Goal: Task Accomplishment & Management: Manage account settings

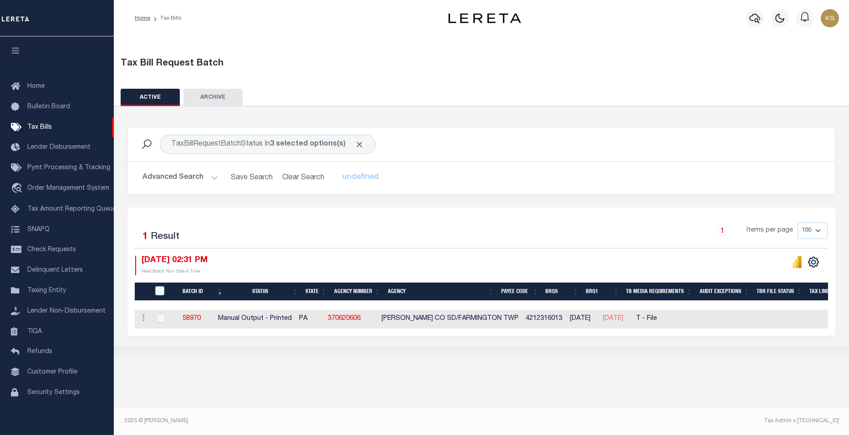
click at [212, 179] on button "Advanced Search" at bounding box center [181, 178] width 76 height 18
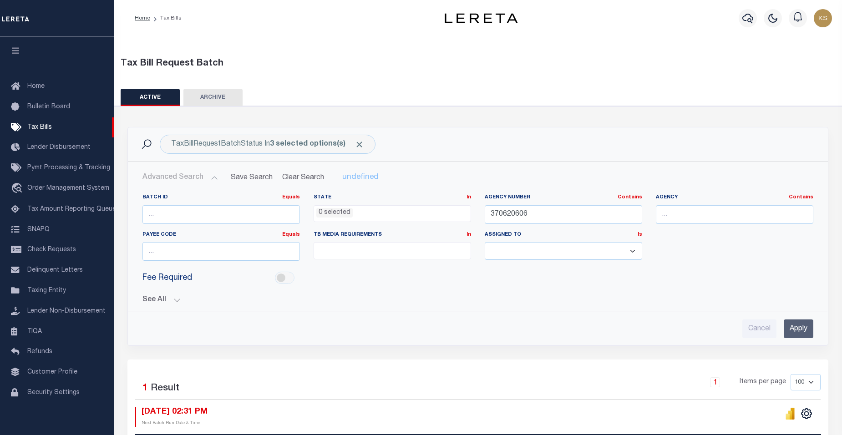
click at [174, 301] on button "See All" at bounding box center [478, 300] width 671 height 9
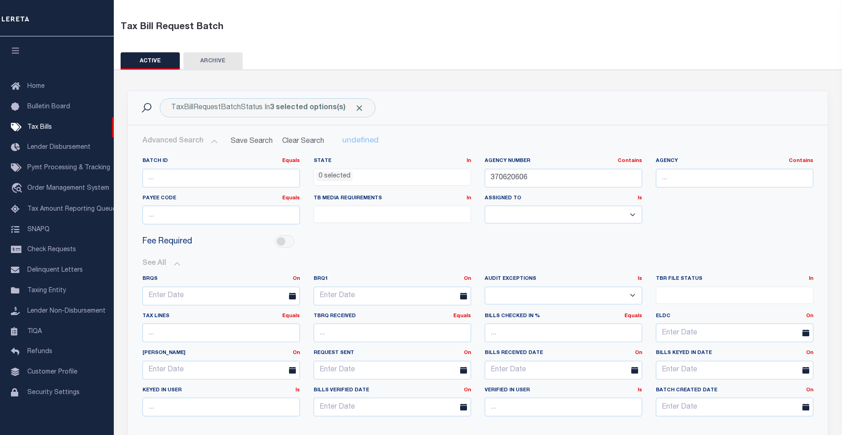
scroll to position [55, 0]
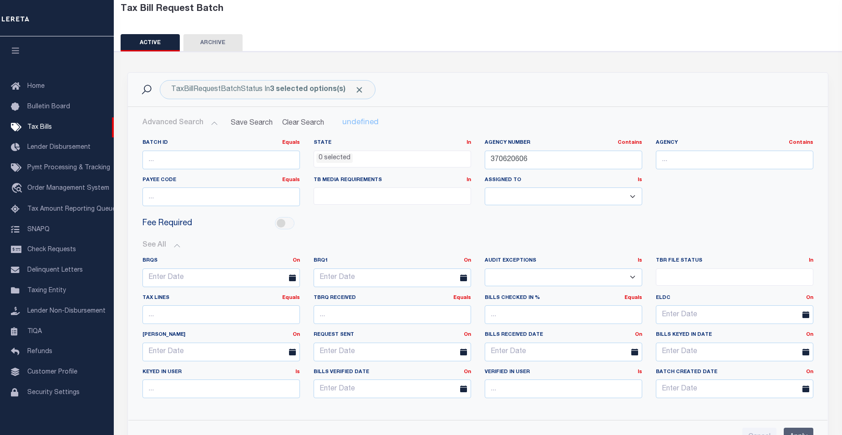
click at [723, 274] on ul at bounding box center [735, 275] width 157 height 12
click at [664, 309] on li "File Generated" at bounding box center [735, 307] width 157 height 15
select select "2"
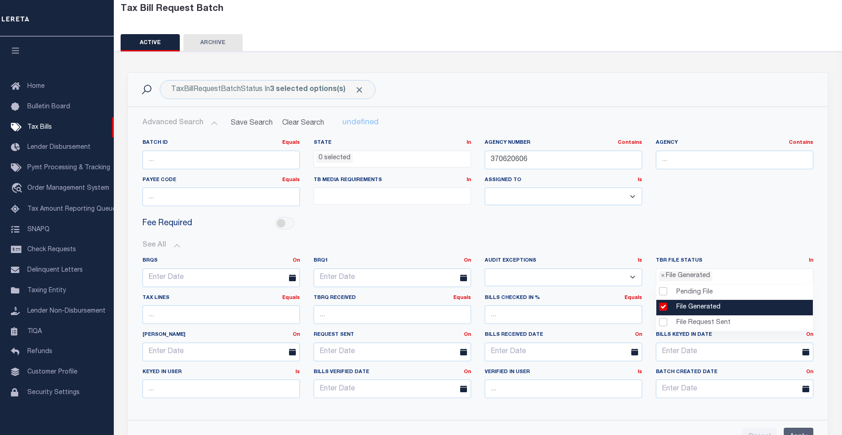
scroll to position [8, 0]
click at [767, 220] on div "Fee Required" at bounding box center [478, 224] width 685 height 20
click at [784, 203] on div "Batch ID Equals Equals Is Not Equal To Is Greater Than Is Less Than State In In…" at bounding box center [478, 176] width 685 height 74
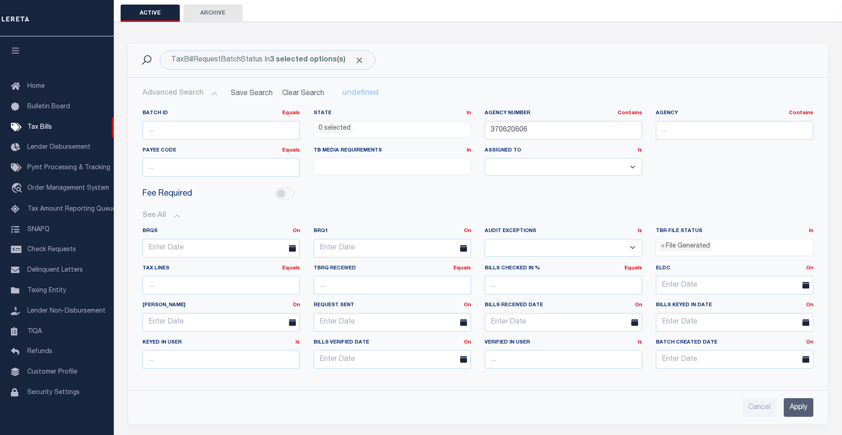
scroll to position [91, 0]
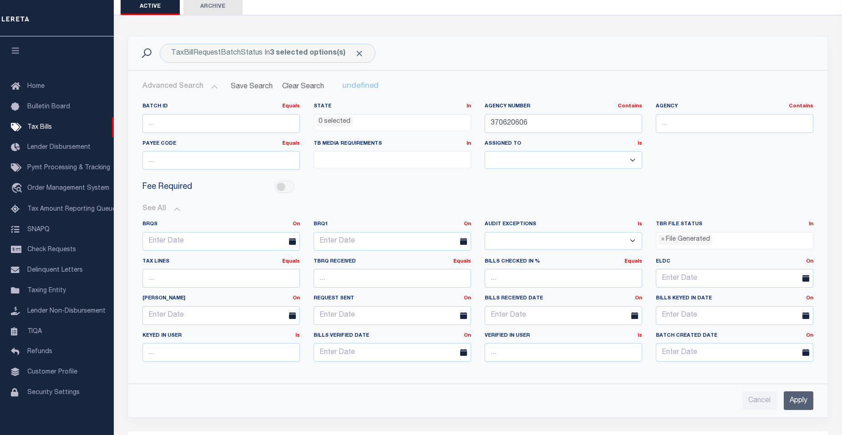
click at [802, 403] on input "Apply" at bounding box center [799, 401] width 30 height 19
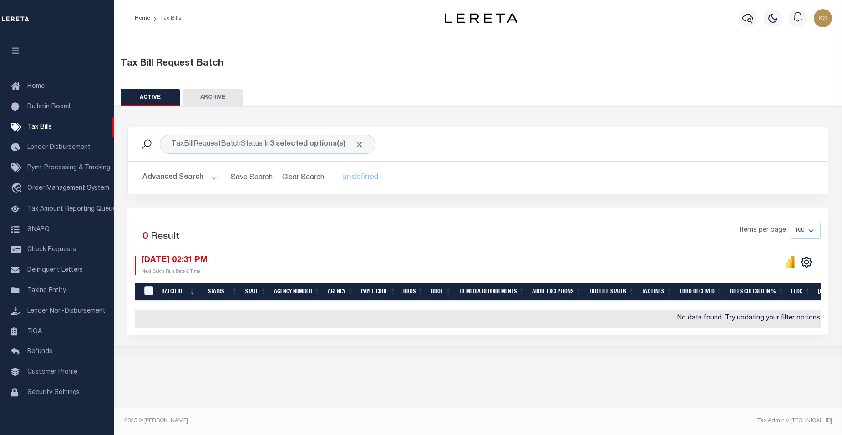
scroll to position [0, 0]
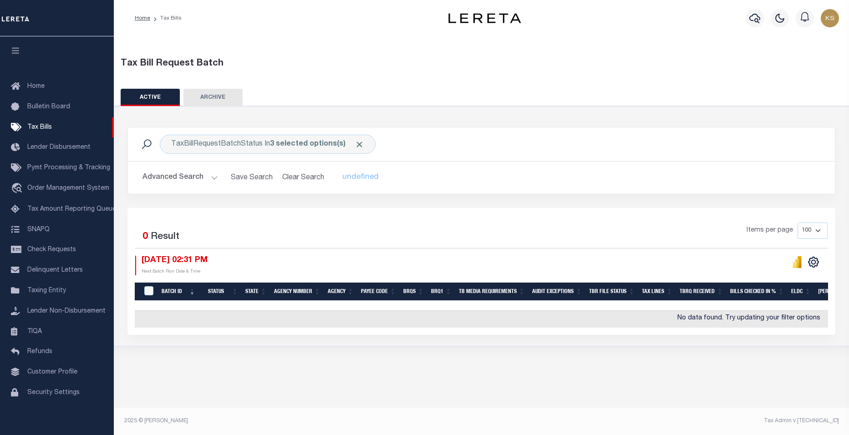
click at [211, 179] on button "Advanced Search" at bounding box center [181, 178] width 76 height 18
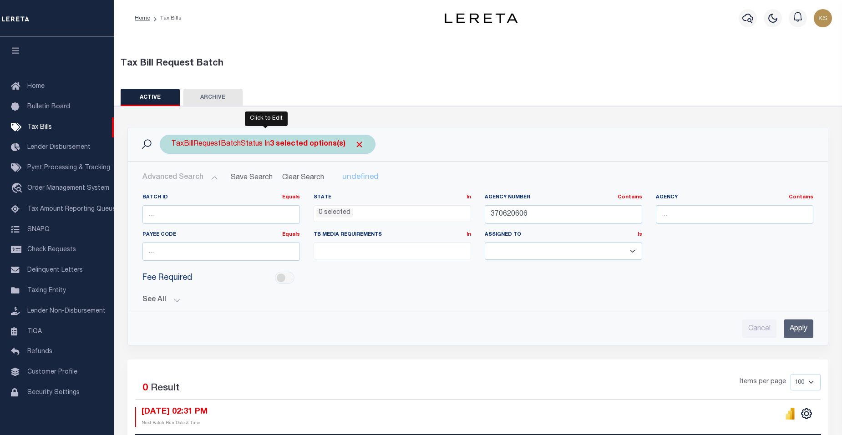
click at [271, 144] on b "3 selected options(s)" at bounding box center [308, 144] width 76 height 7
click at [203, 168] on li "3 selected" at bounding box center [192, 163] width 36 height 10
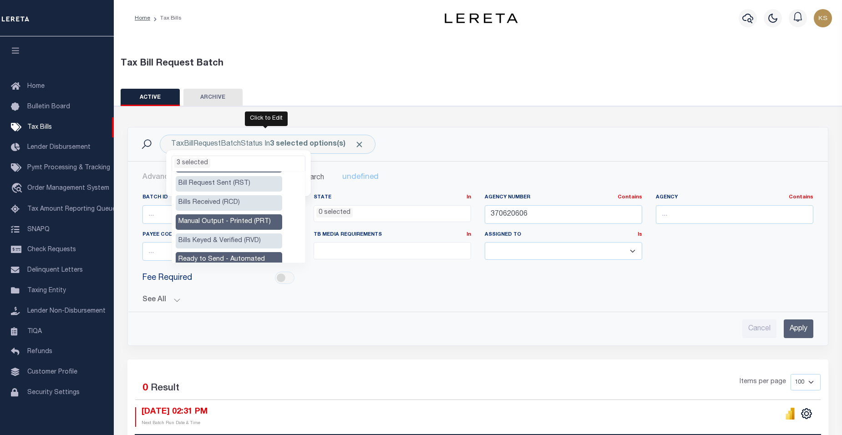
scroll to position [79, 0]
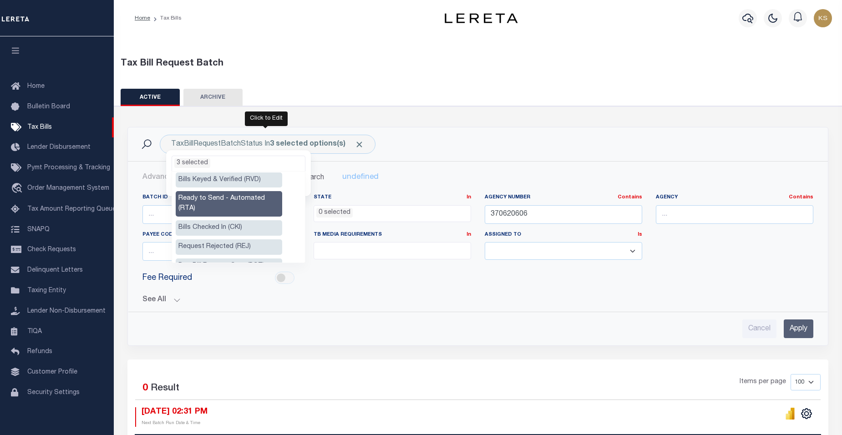
click at [479, 144] on div "TaxBillRequestBatchStatus In 3 selected options(s) Ready to Send - Manual (RTS)…" at bounding box center [478, 144] width 686 height 19
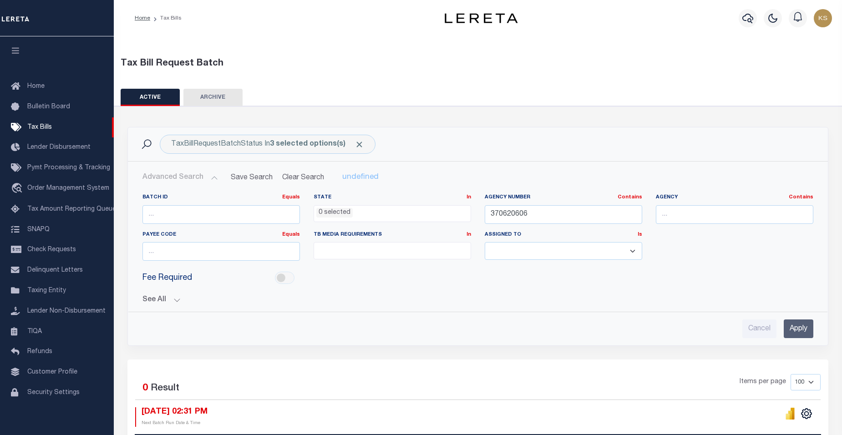
click at [175, 299] on button "See All" at bounding box center [478, 300] width 671 height 9
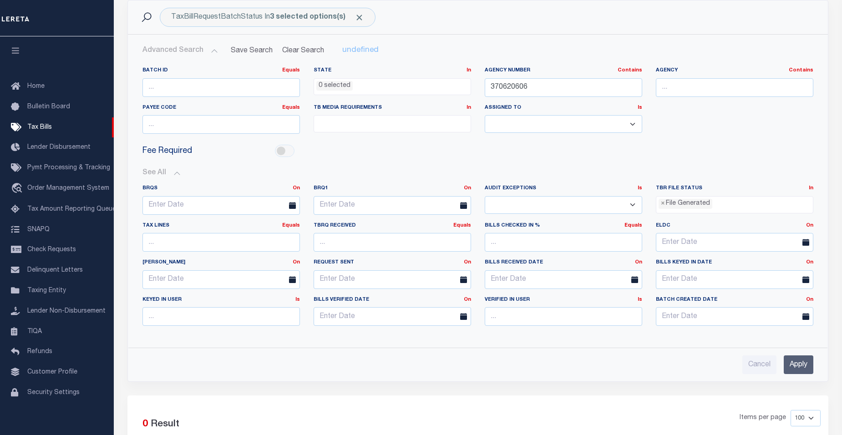
scroll to position [128, 0]
click at [802, 368] on input "Apply" at bounding box center [799, 364] width 30 height 19
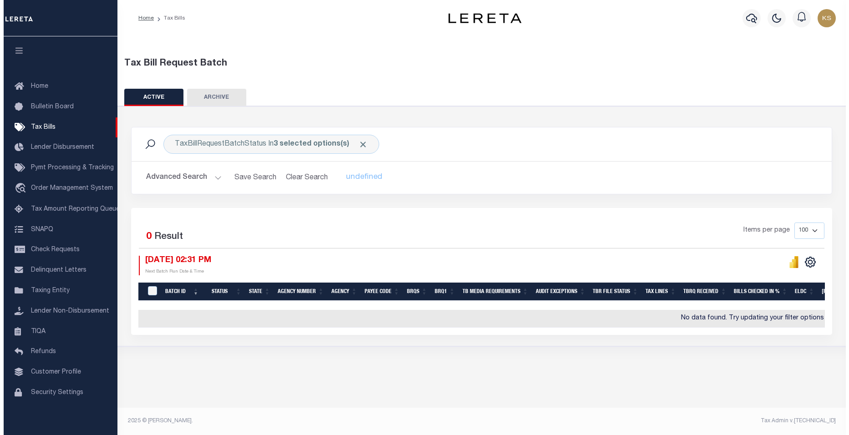
scroll to position [0, 0]
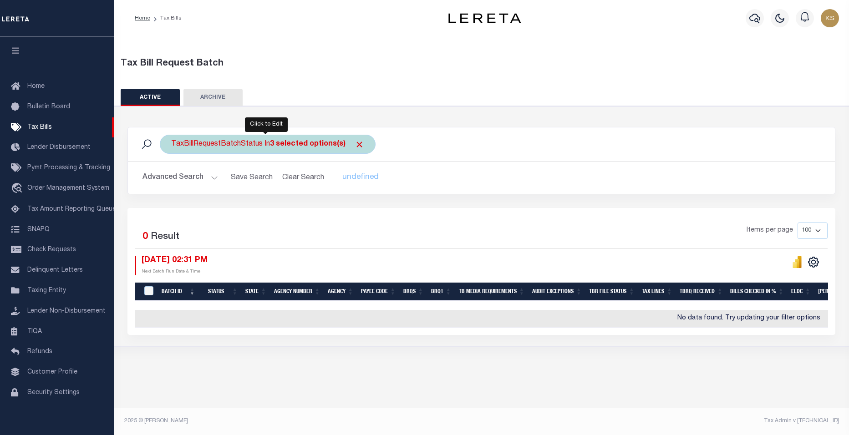
click at [276, 144] on b "3 selected options(s)" at bounding box center [308, 144] width 76 height 7
click at [272, 144] on b "3 selected options(s)" at bounding box center [308, 144] width 76 height 7
click at [228, 161] on ul "3 selected" at bounding box center [238, 162] width 133 height 12
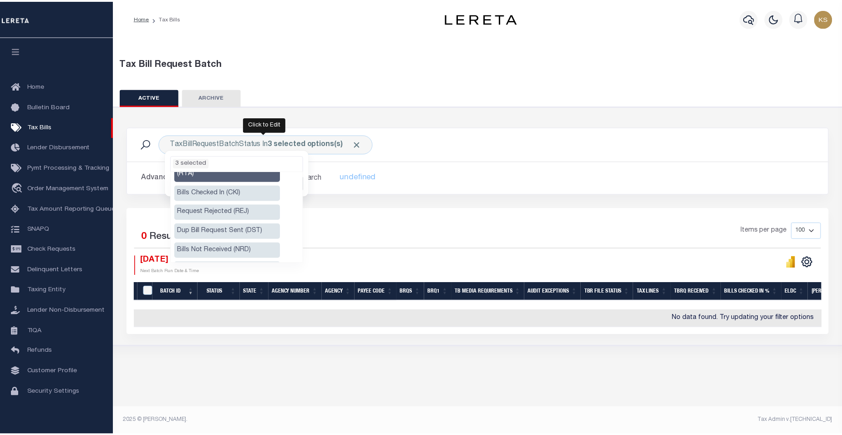
scroll to position [0, 0]
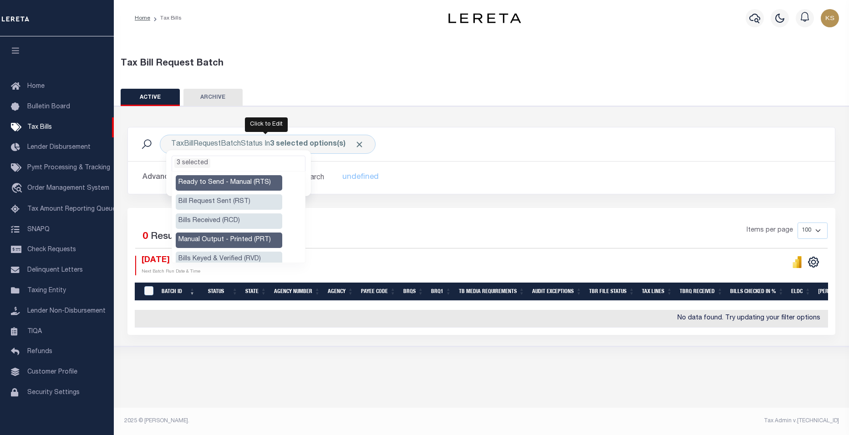
click at [394, 143] on div "TaxBillRequestBatchStatus In 3 selected options(s) Ready to Send - Manual (RTS)…" at bounding box center [481, 144] width 693 height 19
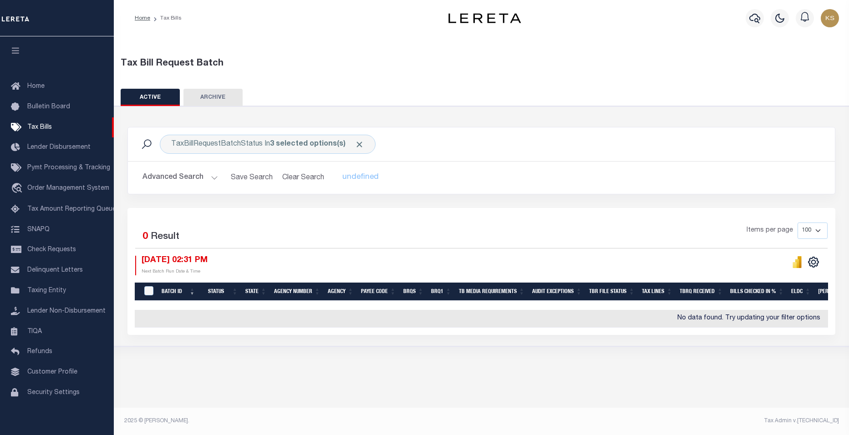
click at [211, 177] on button "Advanced Search" at bounding box center [181, 178] width 76 height 18
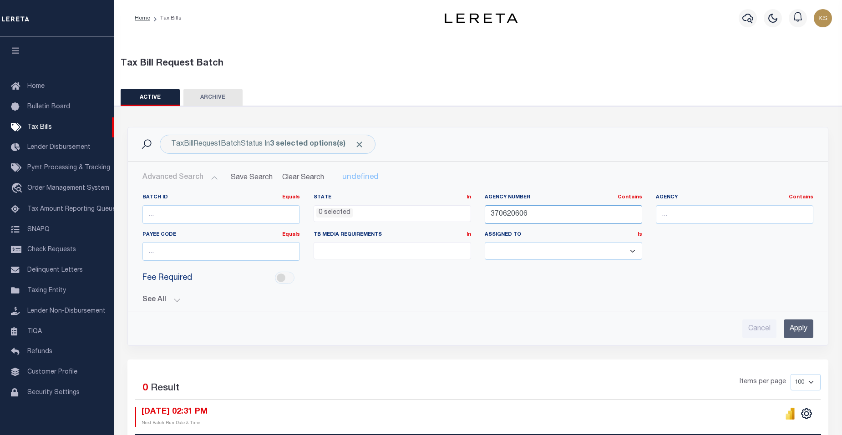
drag, startPoint x: 542, startPoint y: 214, endPoint x: 359, endPoint y: 214, distance: 182.6
click at [359, 214] on div "Batch ID Equals Equals Is Not Equal To Is Greater Than Is Less Than State In In…" at bounding box center [478, 231] width 685 height 74
click at [801, 332] on input "Apply" at bounding box center [799, 329] width 30 height 19
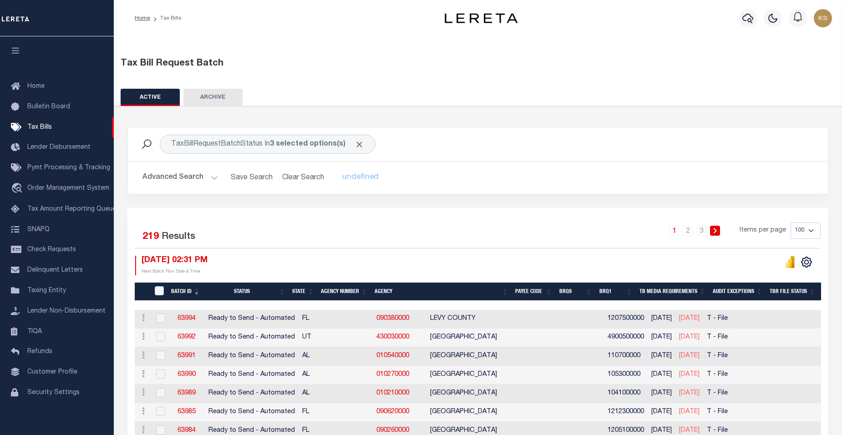
click at [439, 165] on div "Advanced Search Save Search Clear Search TaxBillBatches_dynamictable_____Defaul…" at bounding box center [478, 178] width 700 height 32
click at [348, 291] on th "Agency Number" at bounding box center [344, 292] width 54 height 19
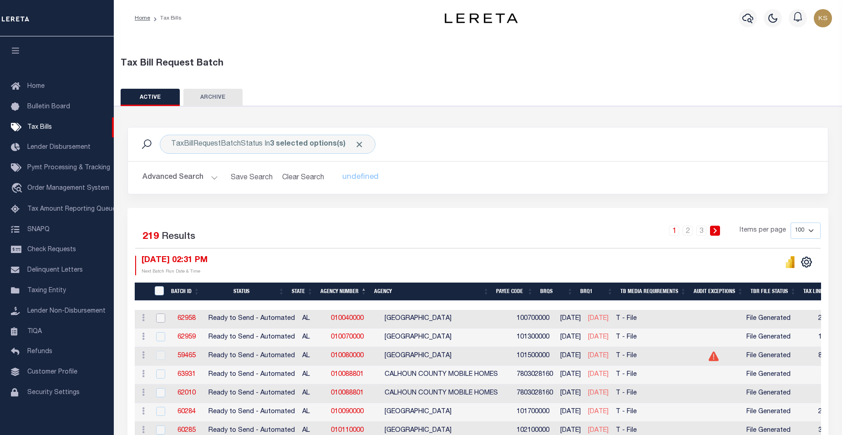
click at [161, 321] on input "checkbox" at bounding box center [160, 318] width 9 height 9
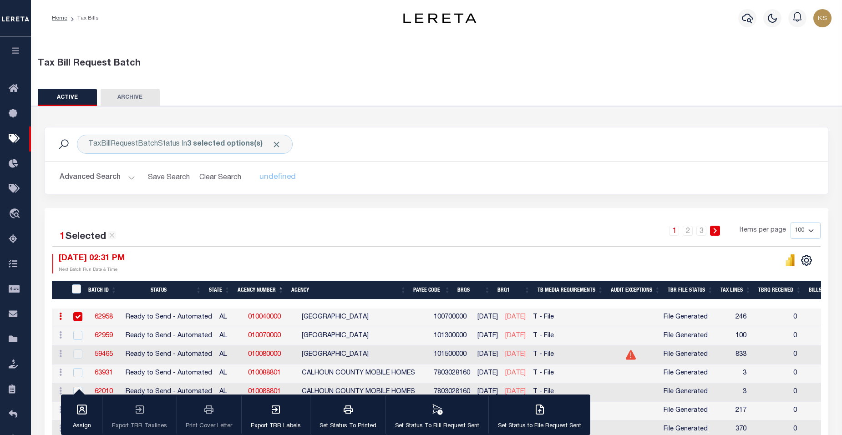
click at [78, 319] on input "checkbox" at bounding box center [77, 316] width 9 height 9
checkbox input "false"
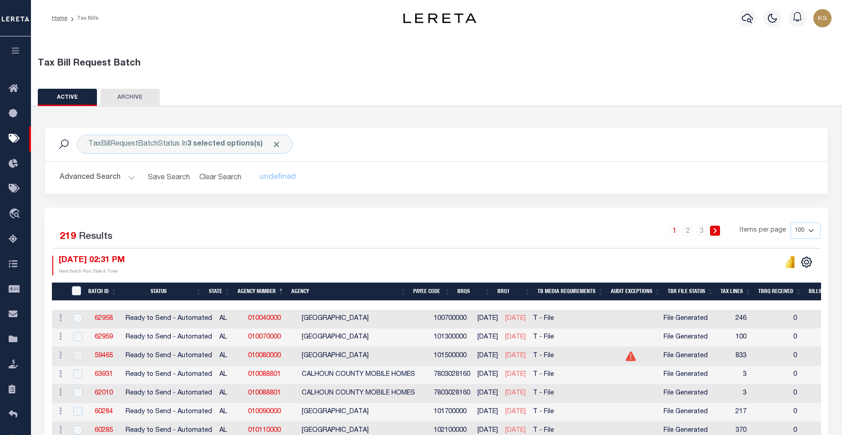
click at [347, 61] on div "Tax Bill Request Batch" at bounding box center [437, 64] width 798 height 14
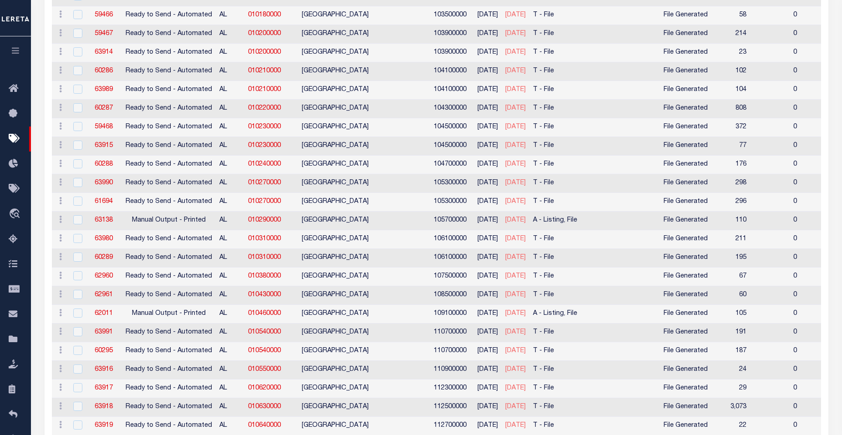
scroll to position [22, 0]
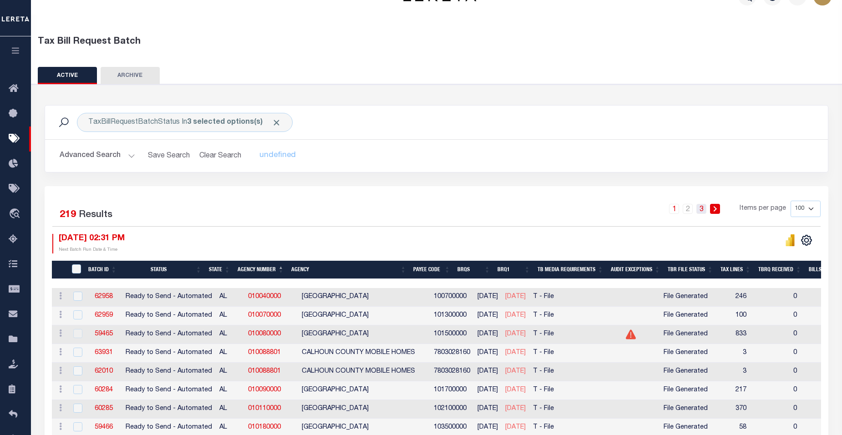
click at [705, 210] on link "3" at bounding box center [702, 209] width 10 height 10
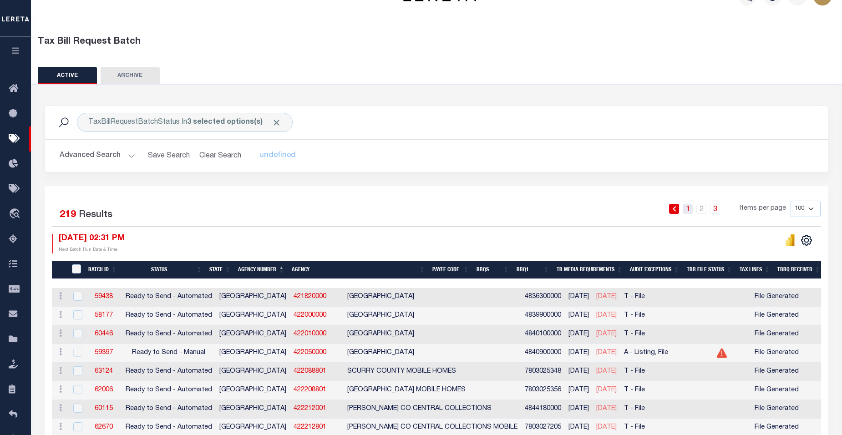
click at [690, 210] on link "1" at bounding box center [688, 209] width 10 height 10
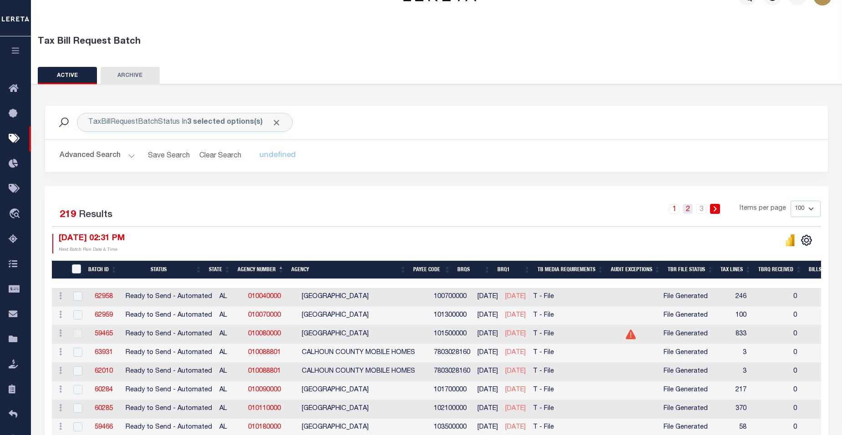
click at [689, 208] on link "2" at bounding box center [688, 209] width 10 height 10
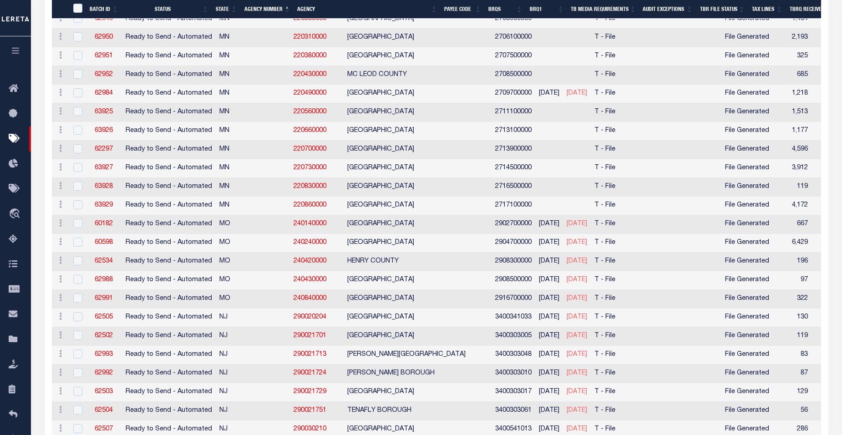
scroll to position [684, 0]
click at [77, 319] on input "checkbox" at bounding box center [77, 316] width 9 height 9
checkbox input "true"
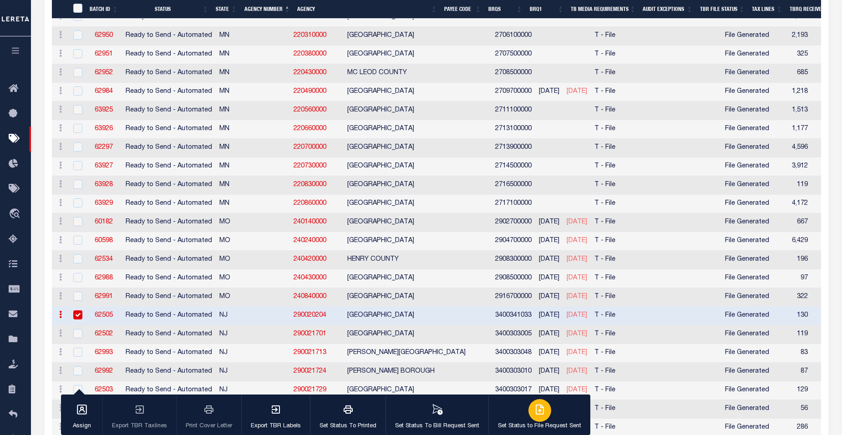
click at [536, 418] on div "button" at bounding box center [540, 410] width 23 height 23
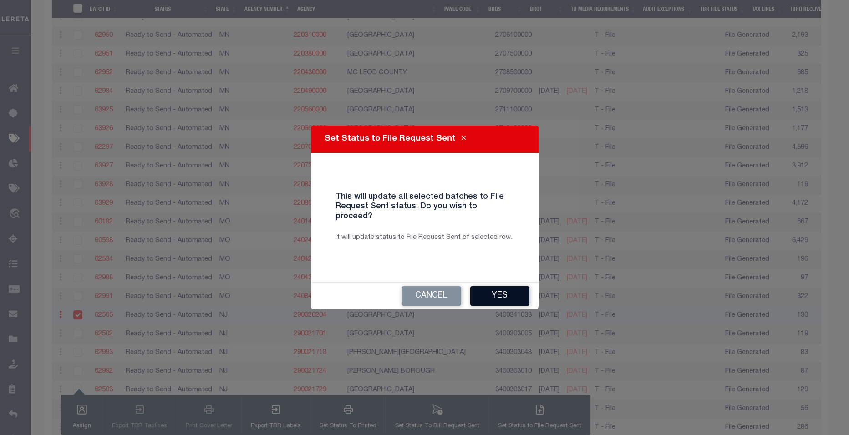
click at [504, 289] on button "Yes" at bounding box center [499, 296] width 59 height 20
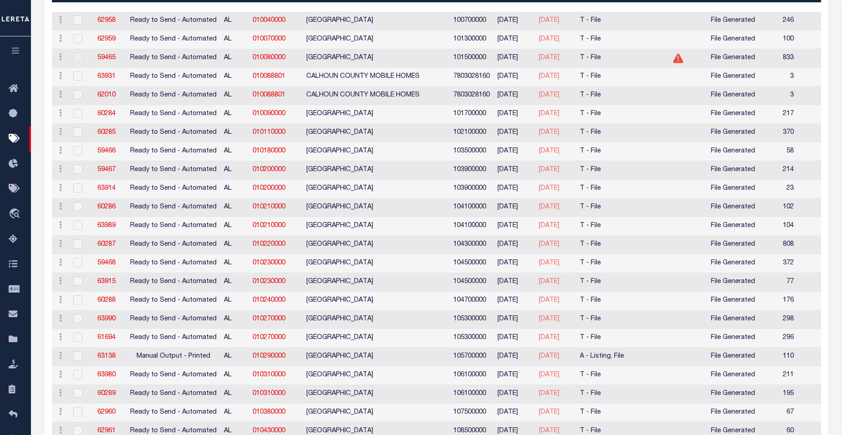
scroll to position [0, 0]
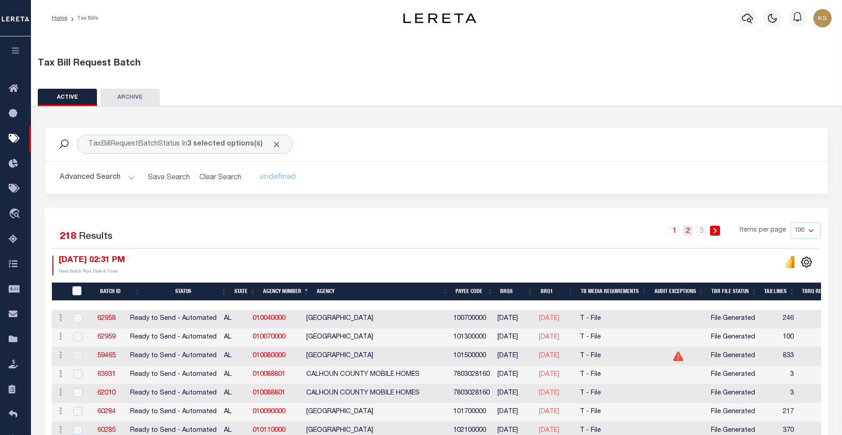
click at [691, 235] on link "2" at bounding box center [688, 231] width 10 height 10
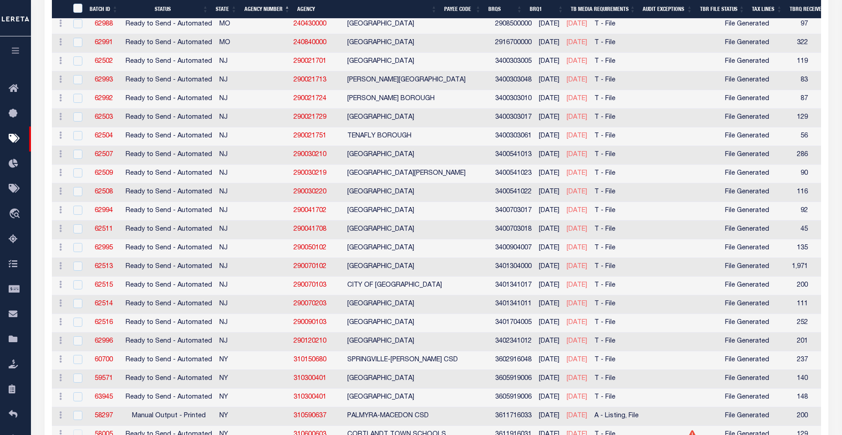
scroll to position [922, 0]
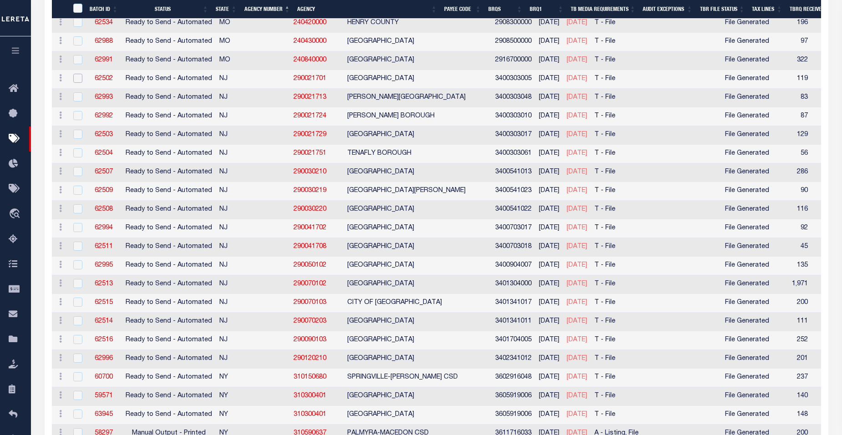
drag, startPoint x: 77, startPoint y: 77, endPoint x: 77, endPoint y: 126, distance: 48.7
click at [77, 77] on input "checkbox" at bounding box center [77, 78] width 9 height 9
checkbox input "true"
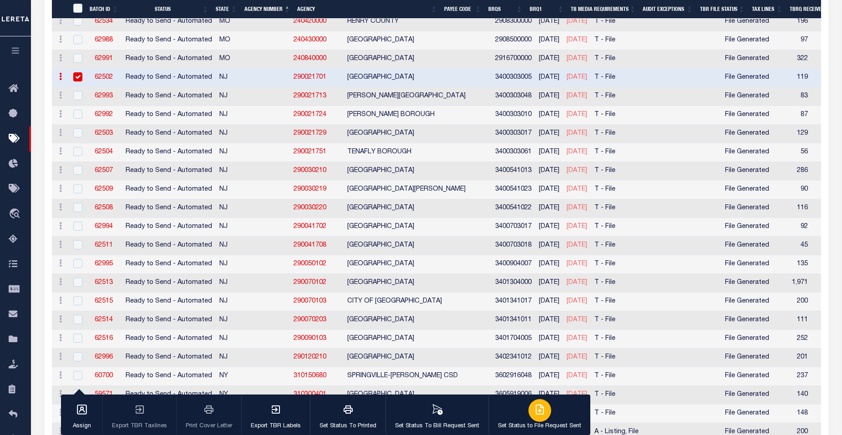
click at [539, 411] on icon "button" at bounding box center [540, 409] width 11 height 11
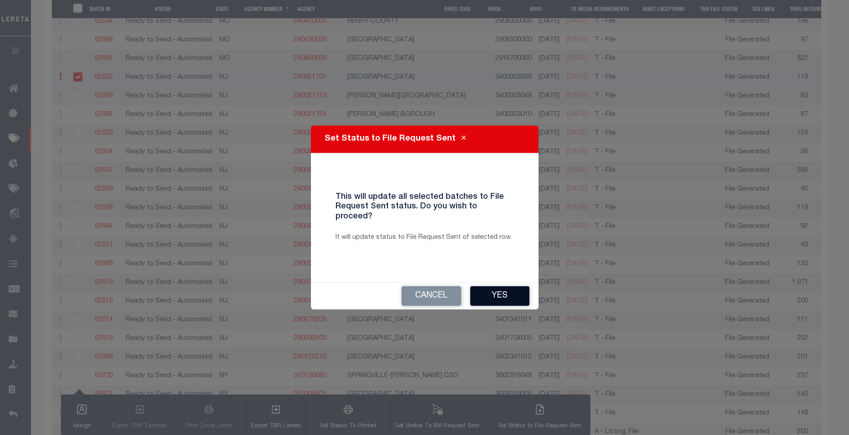
click at [511, 289] on button "Yes" at bounding box center [499, 296] width 59 height 20
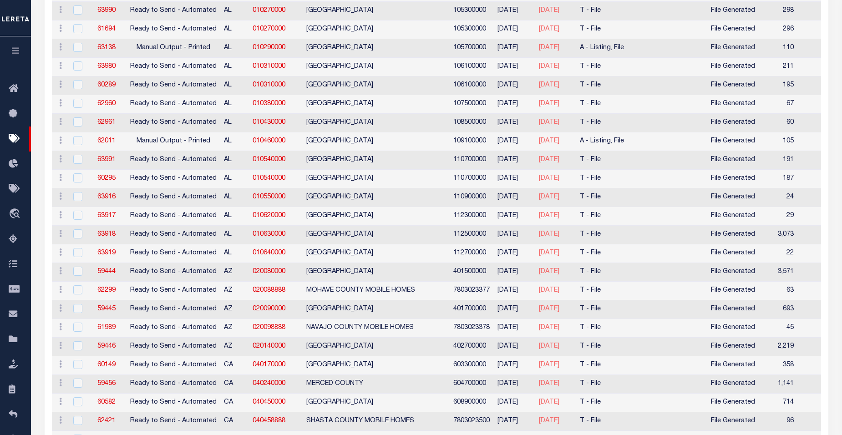
scroll to position [0, 0]
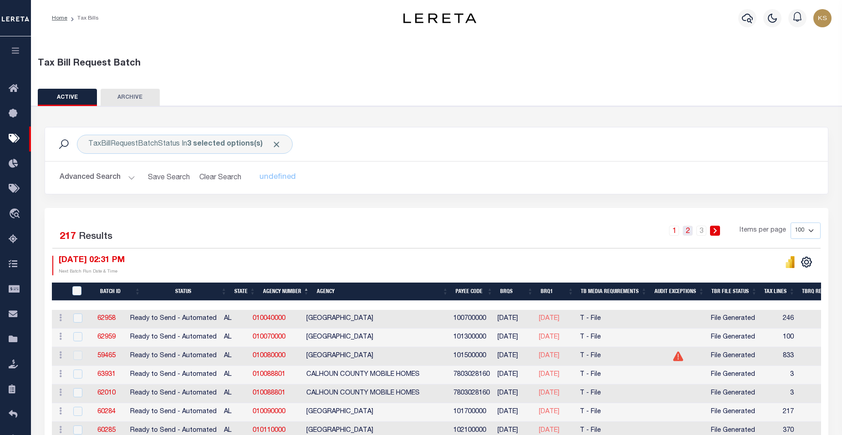
click at [692, 234] on link "2" at bounding box center [688, 231] width 10 height 10
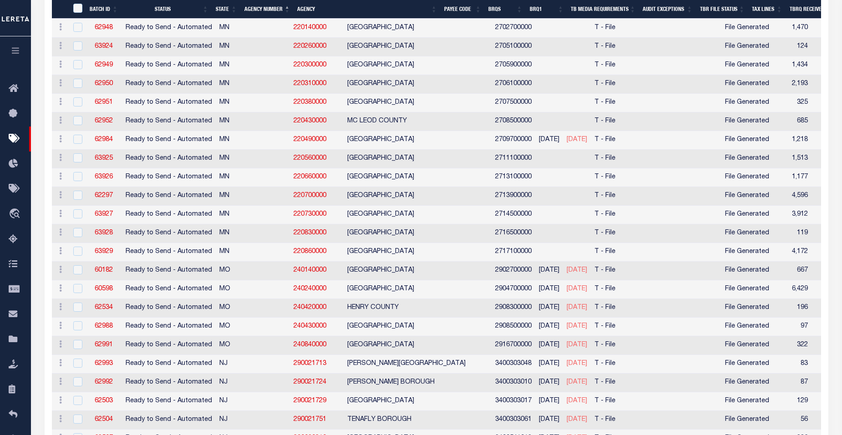
scroll to position [644, 0]
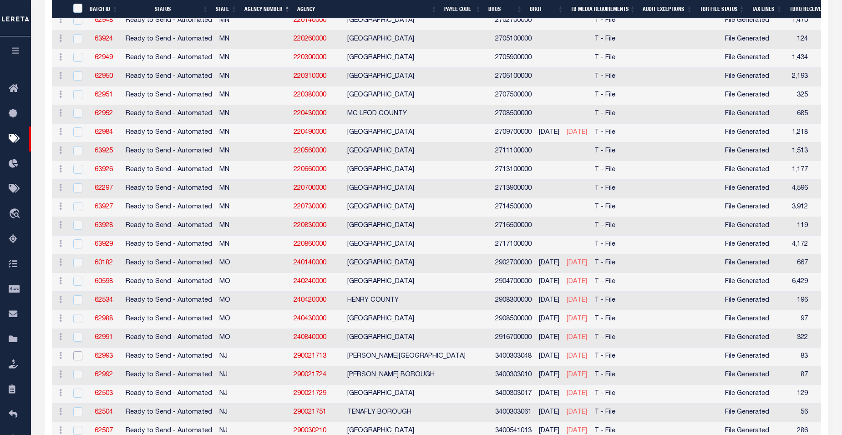
click at [77, 356] on input "checkbox" at bounding box center [77, 356] width 9 height 9
checkbox input "true"
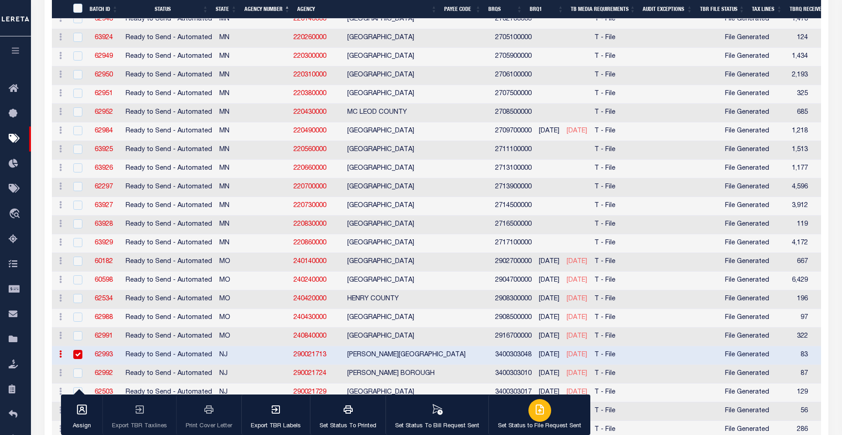
click at [538, 411] on icon "button" at bounding box center [540, 409] width 11 height 11
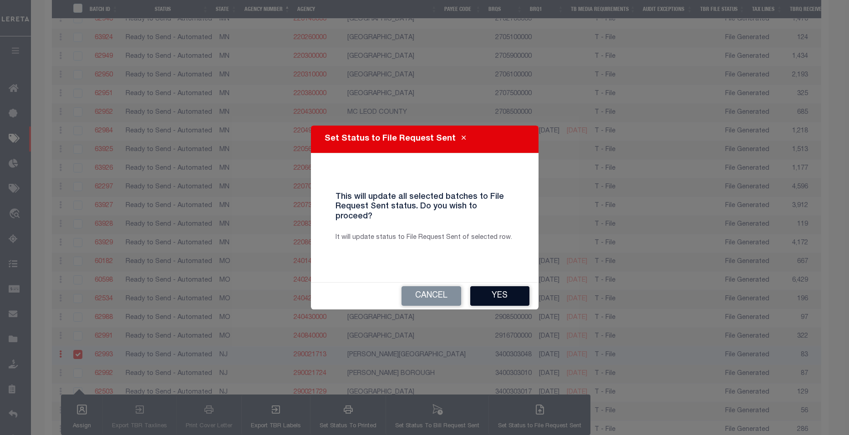
click at [507, 286] on button "Yes" at bounding box center [499, 296] width 59 height 20
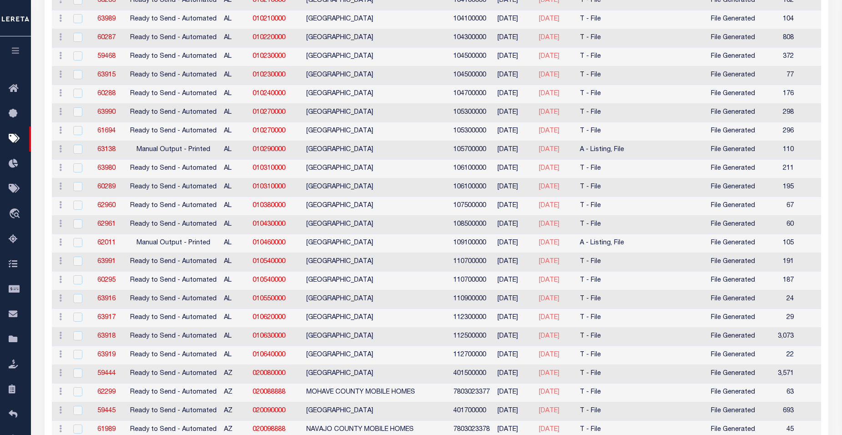
scroll to position [97, 0]
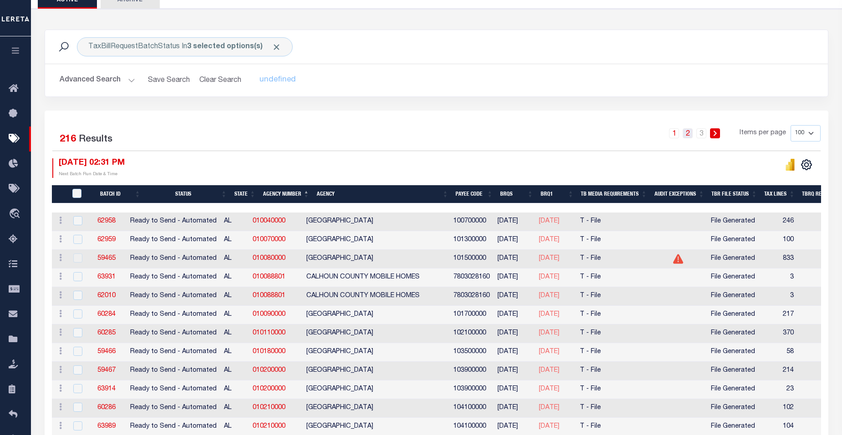
click at [690, 135] on link "2" at bounding box center [688, 133] width 10 height 10
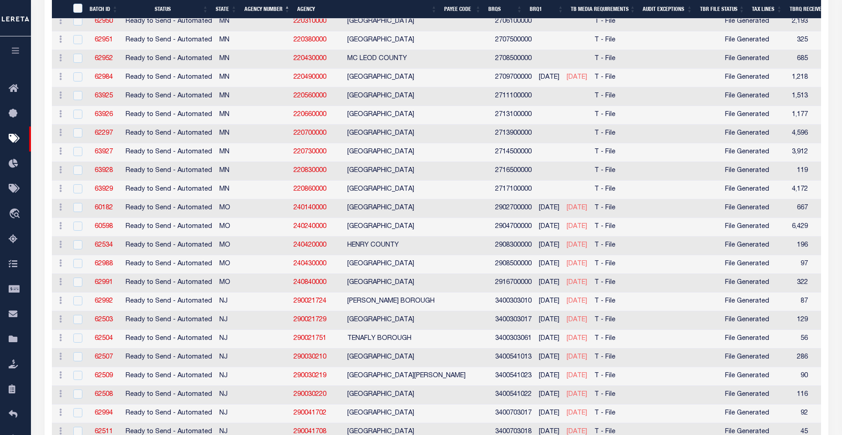
scroll to position [704, 0]
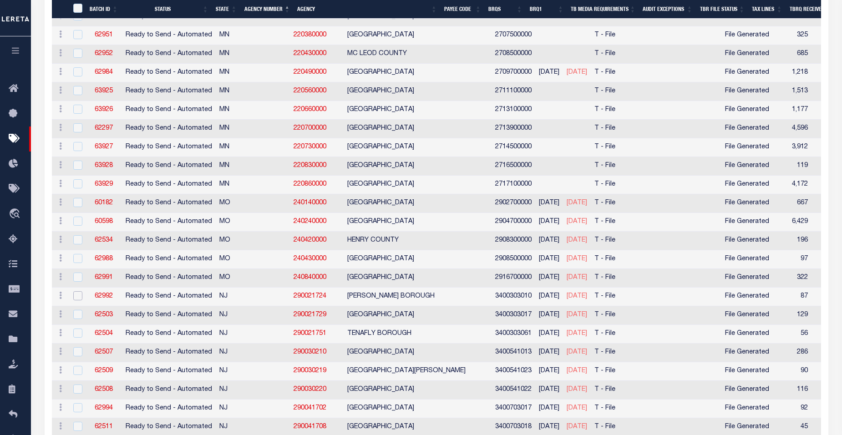
click at [77, 297] on input "checkbox" at bounding box center [77, 295] width 9 height 9
checkbox input "true"
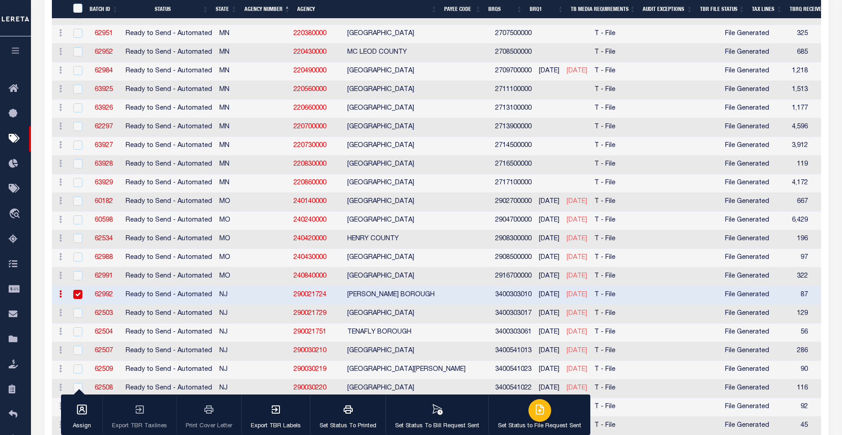
click at [541, 414] on icon "button" at bounding box center [539, 409] width 7 height 9
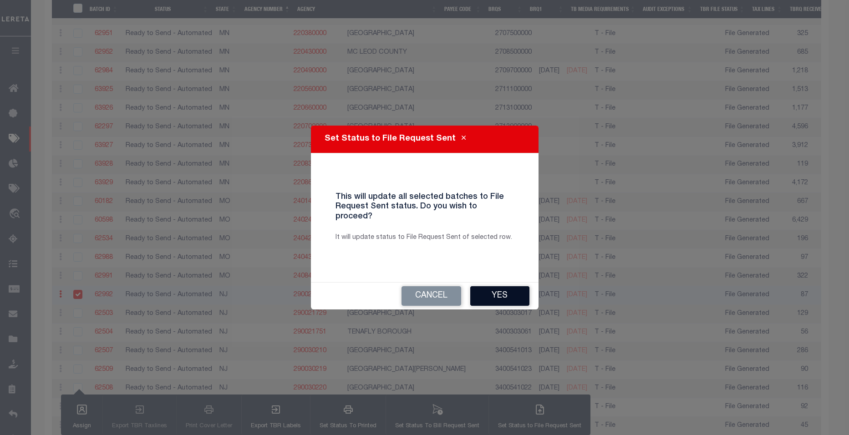
click at [498, 293] on button "Yes" at bounding box center [499, 296] width 59 height 20
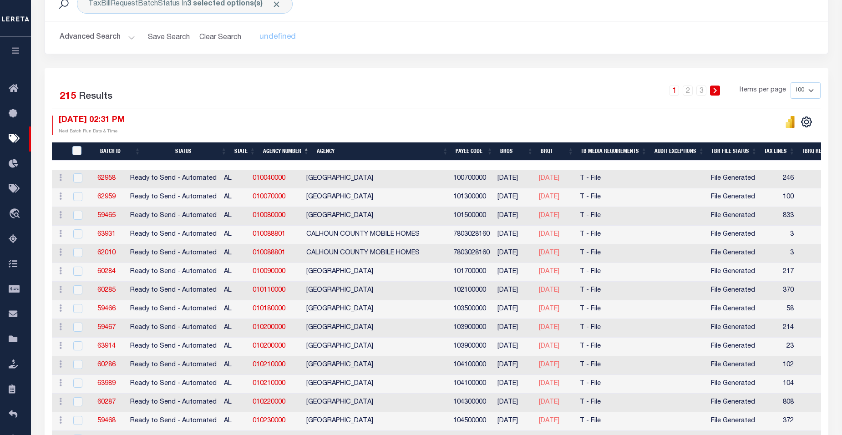
scroll to position [0, 0]
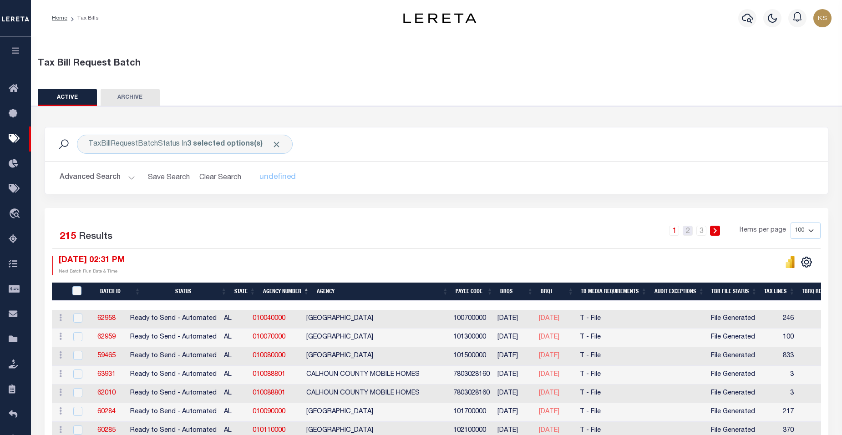
drag, startPoint x: 691, startPoint y: 233, endPoint x: 711, endPoint y: 268, distance: 40.6
click at [691, 233] on link "2" at bounding box center [688, 231] width 10 height 10
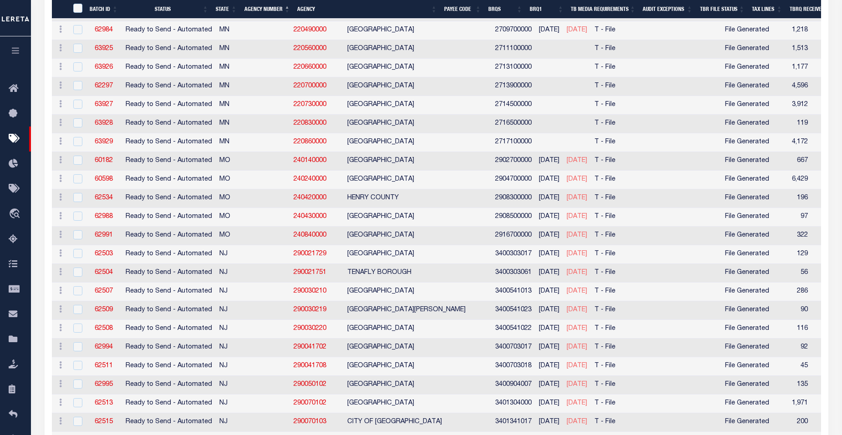
scroll to position [751, 0]
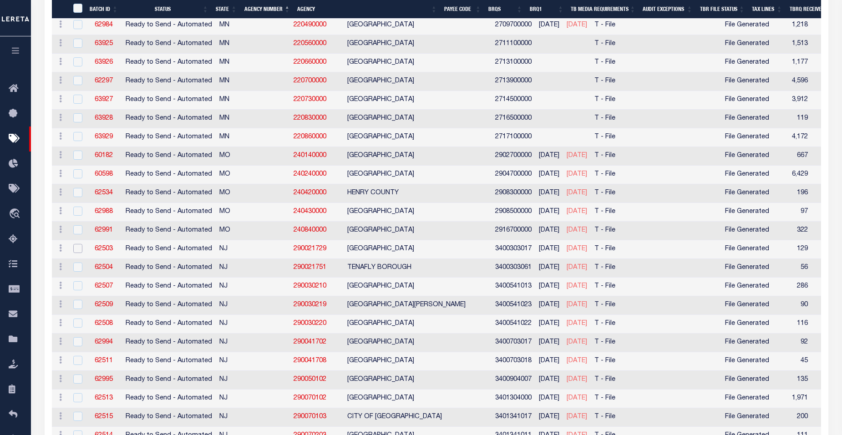
click at [78, 251] on input "checkbox" at bounding box center [77, 248] width 9 height 9
checkbox input "true"
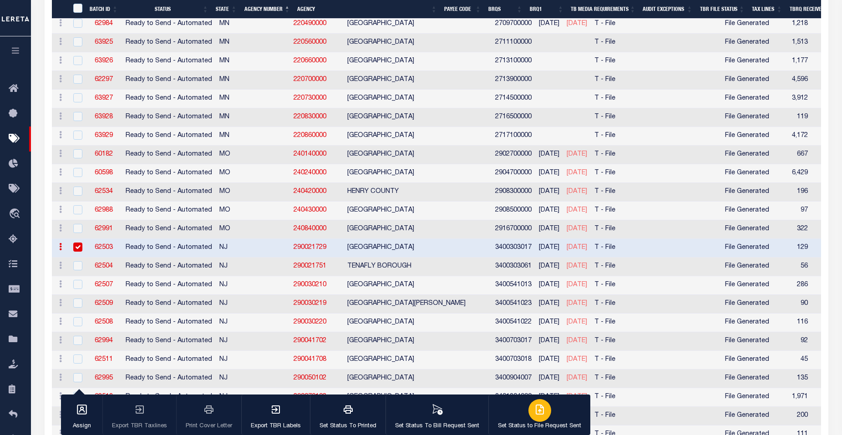
click at [532, 424] on p "Set Status to File Request Sent" at bounding box center [539, 426] width 83 height 9
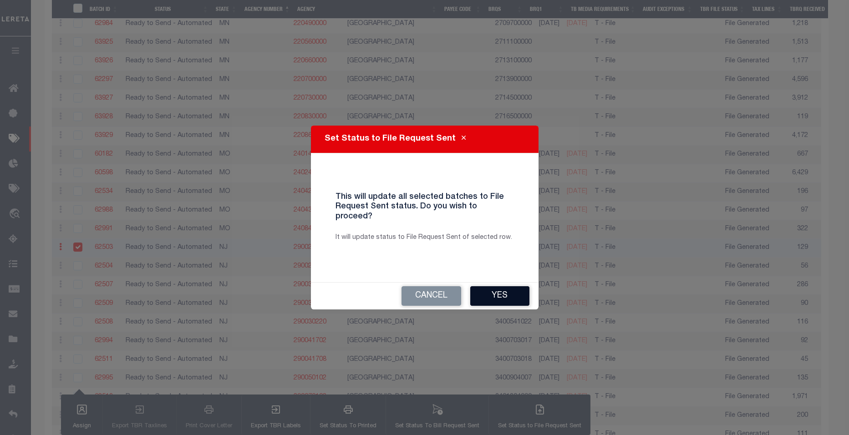
click at [504, 291] on button "Yes" at bounding box center [499, 296] width 59 height 20
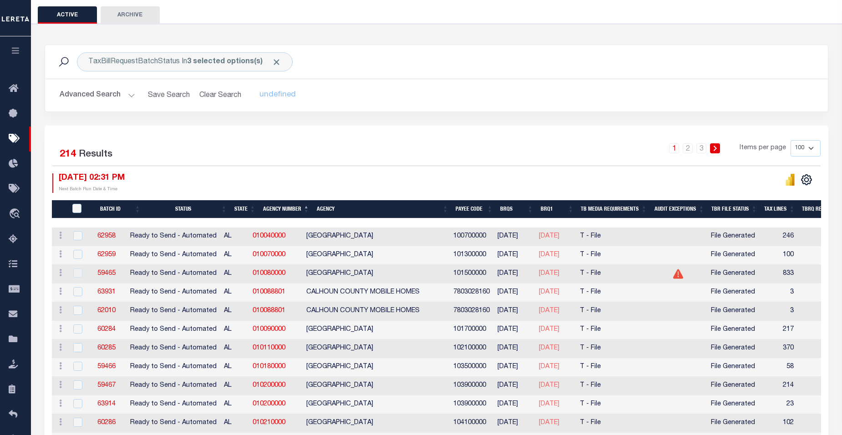
scroll to position [0, 0]
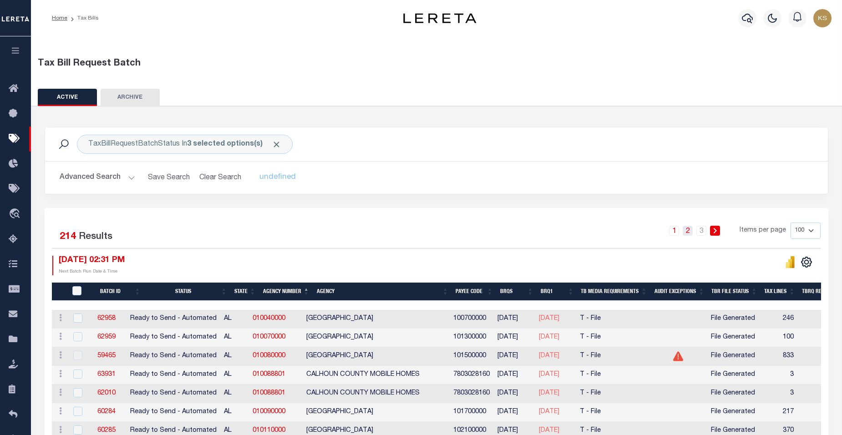
click at [691, 232] on link "2" at bounding box center [688, 231] width 10 height 10
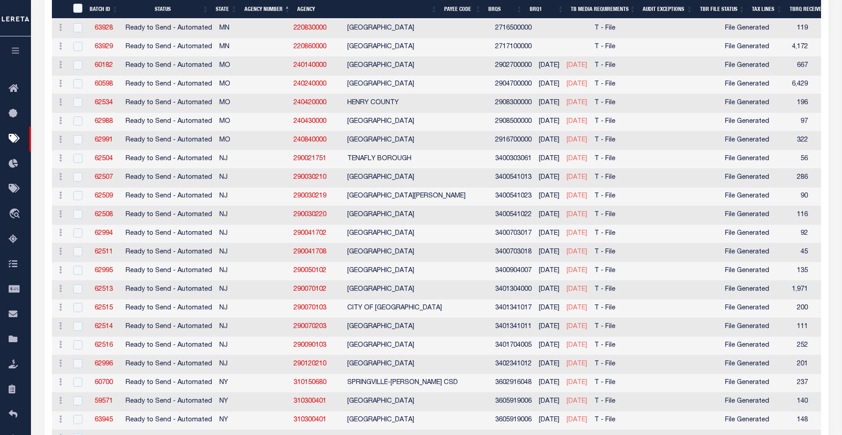
scroll to position [844, 0]
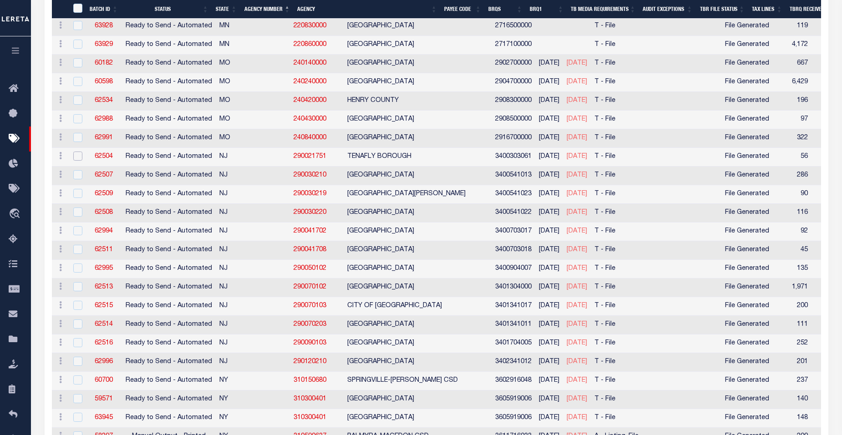
click at [76, 154] on input "checkbox" at bounding box center [77, 156] width 9 height 9
checkbox input "true"
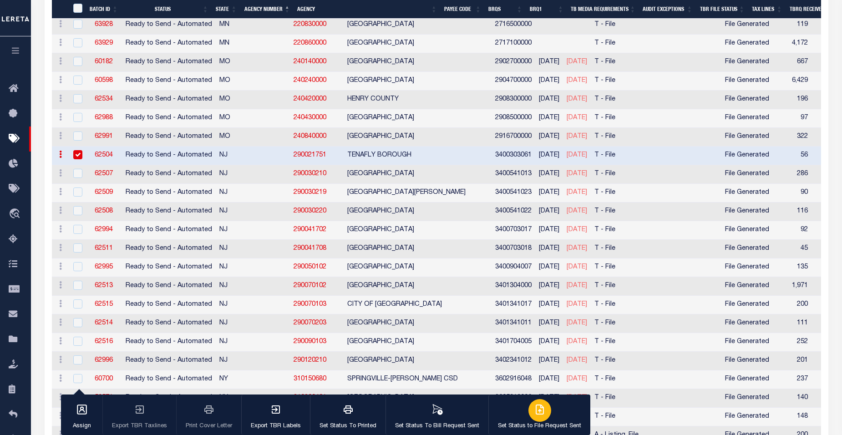
click at [538, 413] on icon "button" at bounding box center [540, 409] width 11 height 11
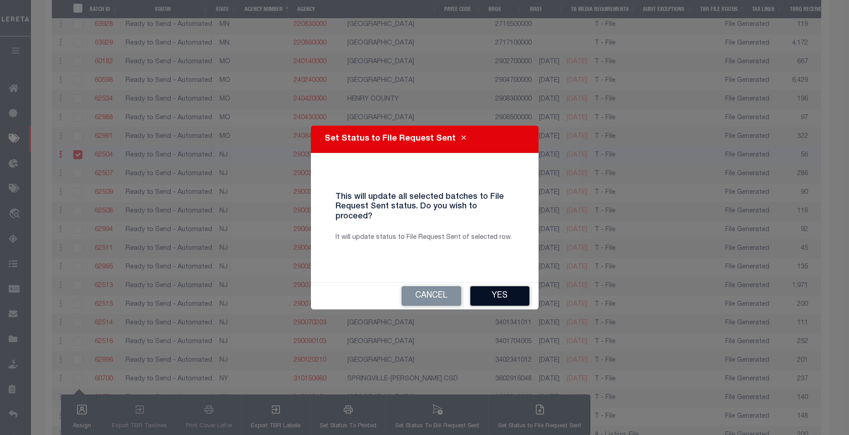
click at [499, 291] on button "Yes" at bounding box center [499, 296] width 59 height 20
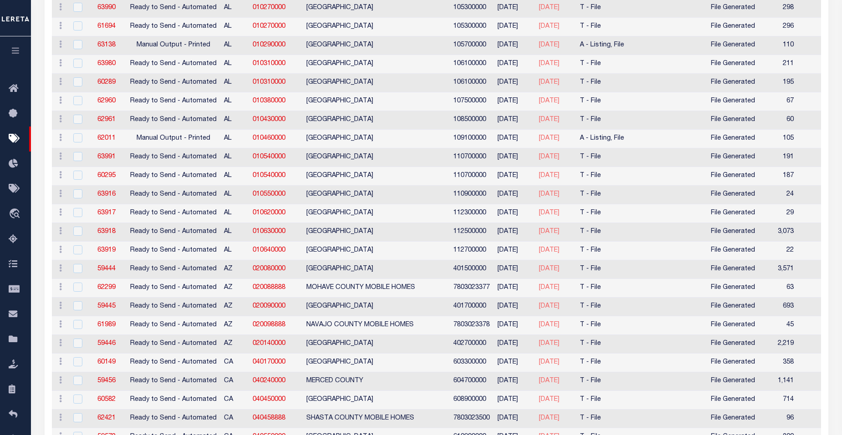
scroll to position [0, 0]
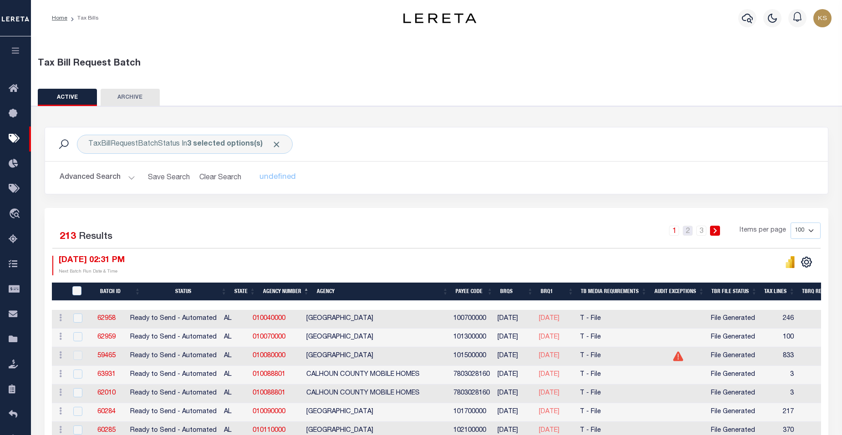
drag, startPoint x: 690, startPoint y: 232, endPoint x: 849, endPoint y: 310, distance: 176.6
click at [690, 232] on link "2" at bounding box center [688, 231] width 10 height 10
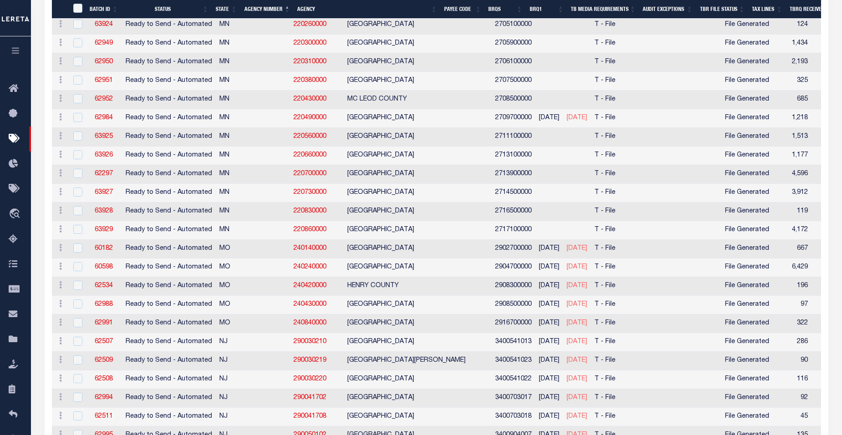
scroll to position [675, 0]
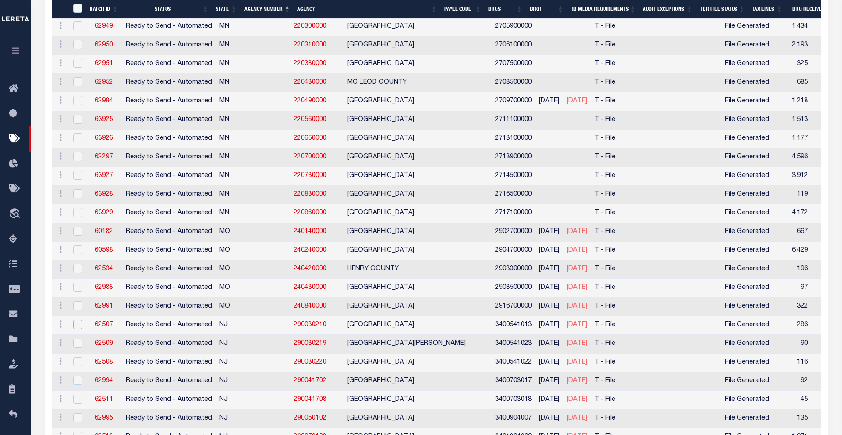
click at [76, 323] on input "checkbox" at bounding box center [77, 324] width 9 height 9
checkbox input "true"
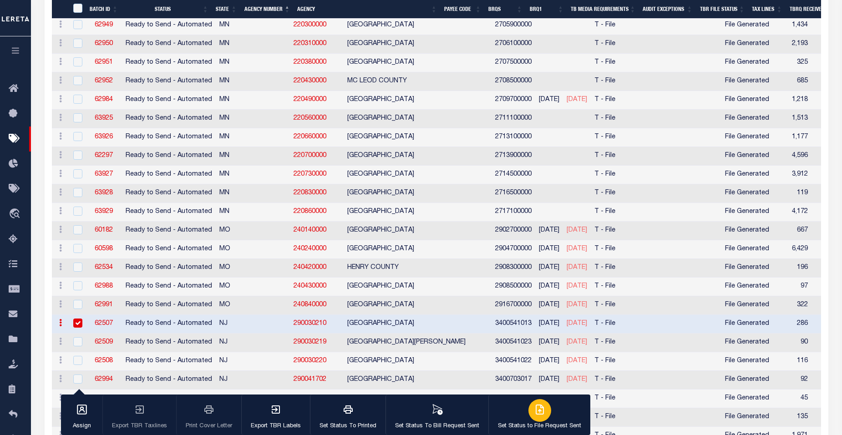
click at [542, 413] on icon "button" at bounding box center [540, 409] width 11 height 11
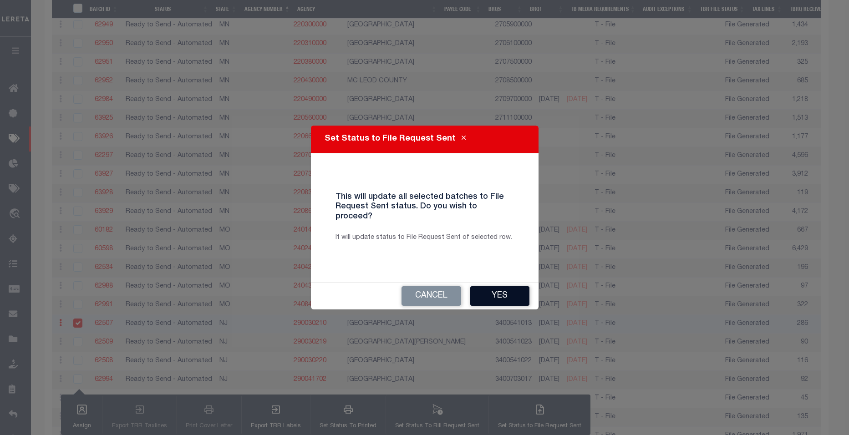
click at [495, 289] on button "Yes" at bounding box center [499, 296] width 59 height 20
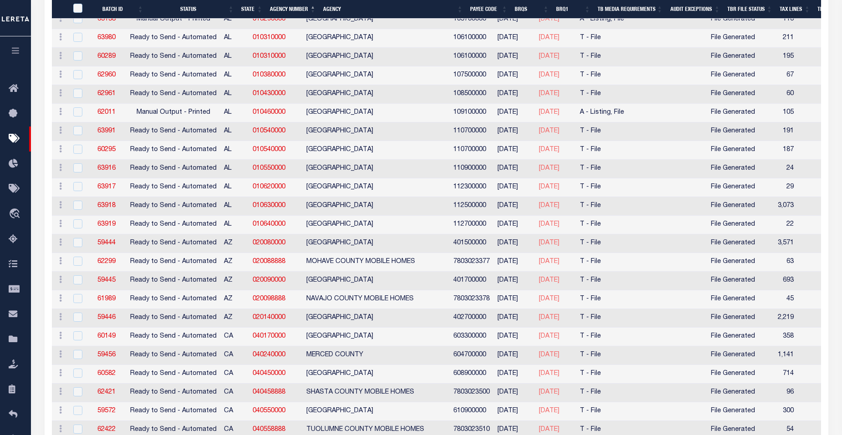
scroll to position [153, 0]
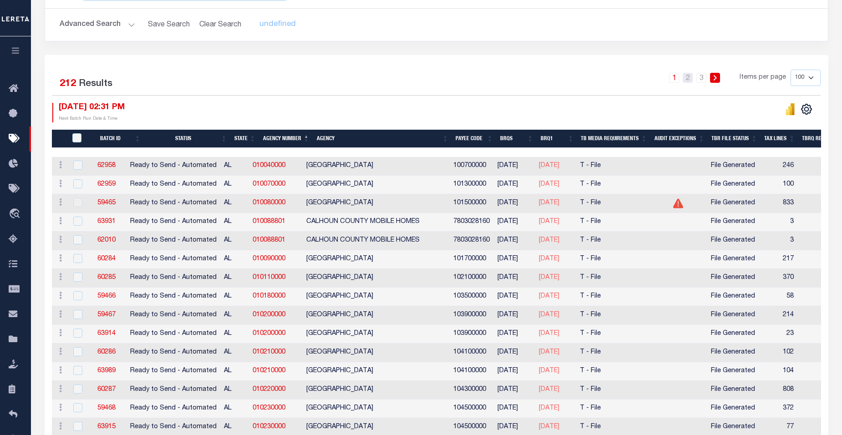
drag, startPoint x: 692, startPoint y: 78, endPoint x: 607, endPoint y: 92, distance: 86.7
click at [692, 78] on link "2" at bounding box center [688, 78] width 10 height 10
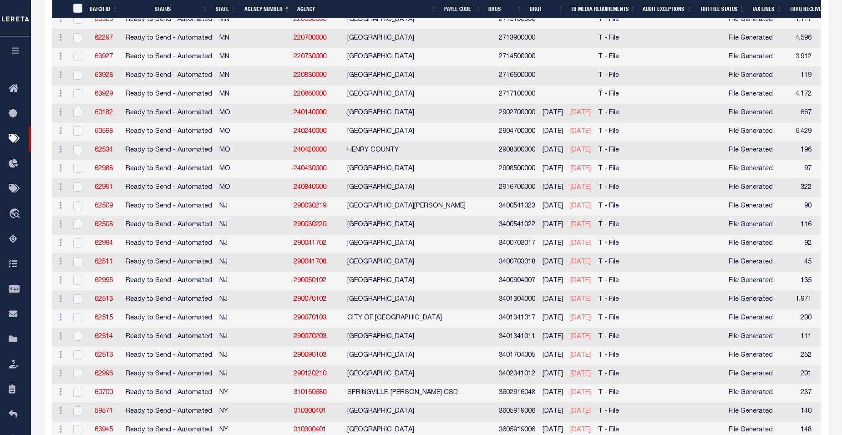
scroll to position [816, 0]
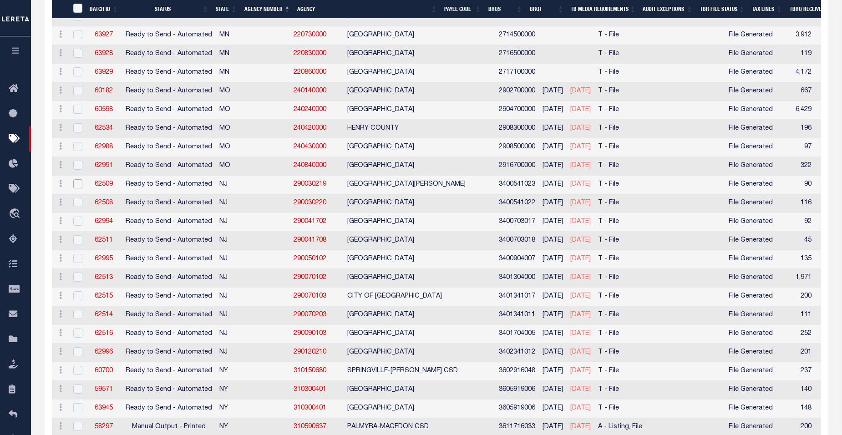
click at [77, 182] on input "checkbox" at bounding box center [77, 183] width 9 height 9
checkbox input "true"
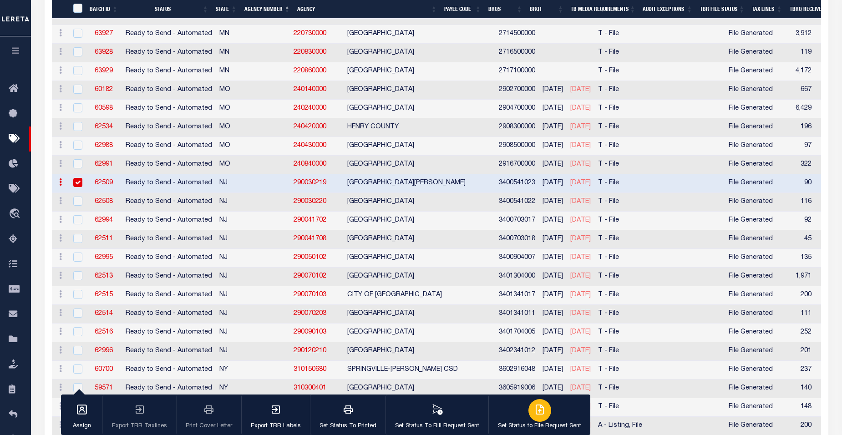
click at [539, 413] on icon "button" at bounding box center [541, 408] width 5 height 7
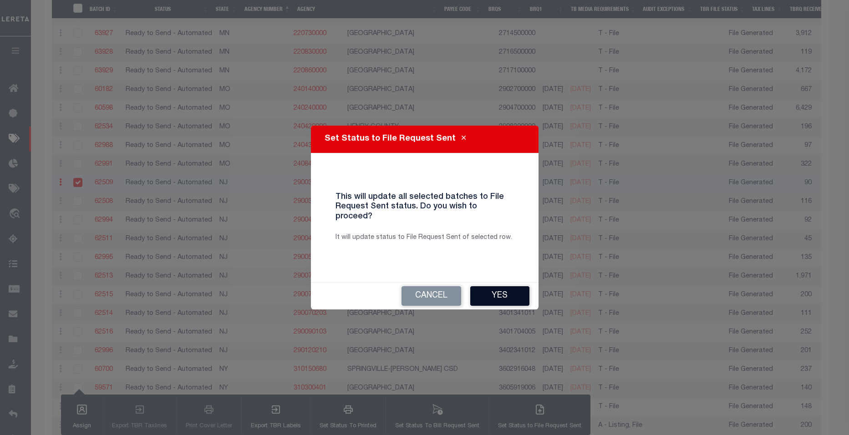
click at [498, 290] on button "Yes" at bounding box center [499, 296] width 59 height 20
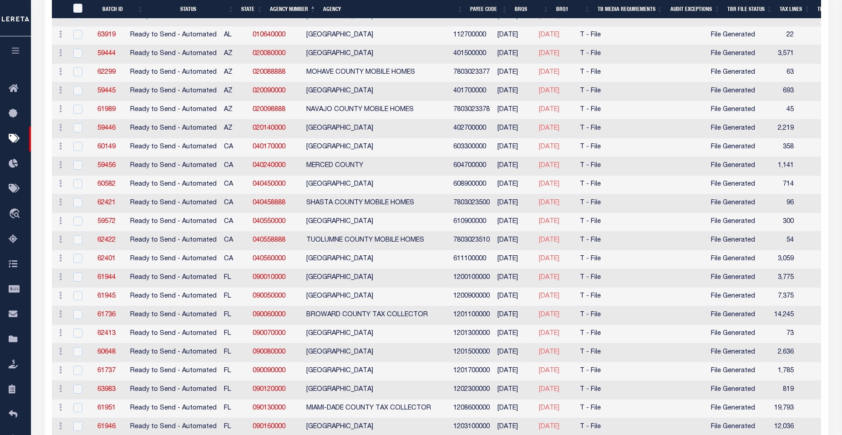
scroll to position [150, 0]
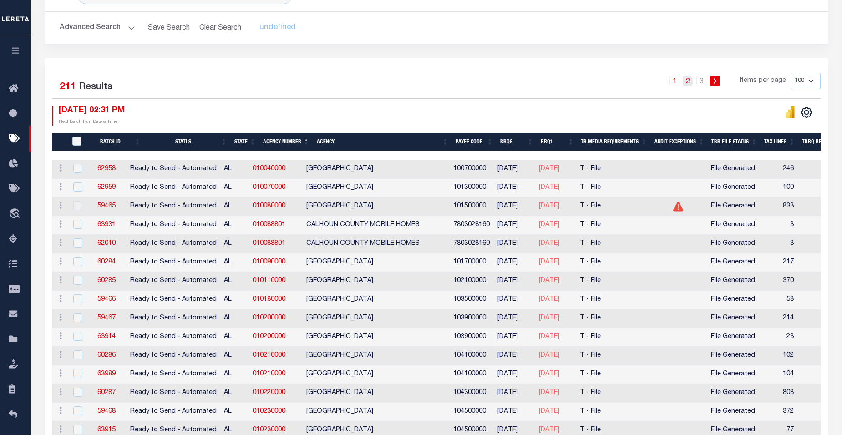
click at [688, 82] on link "2" at bounding box center [688, 81] width 10 height 10
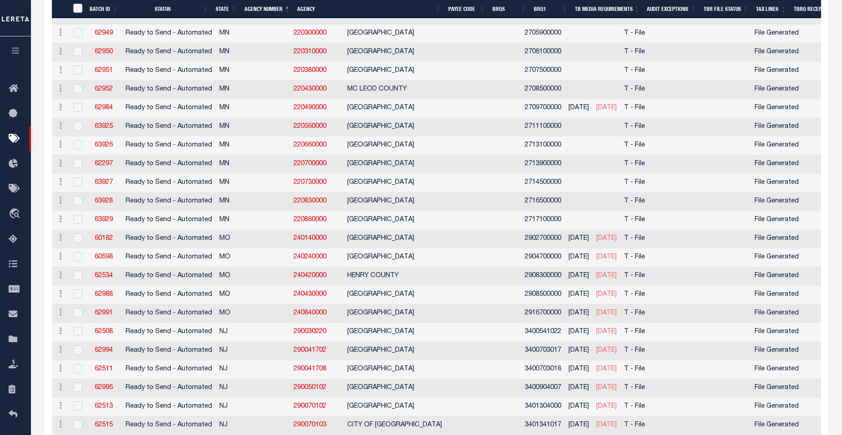
scroll to position [681, 0]
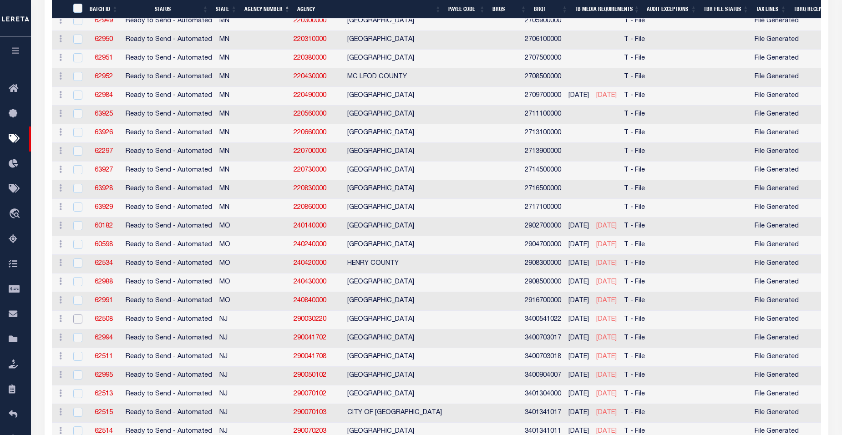
click at [75, 320] on input "checkbox" at bounding box center [77, 319] width 9 height 9
checkbox input "true"
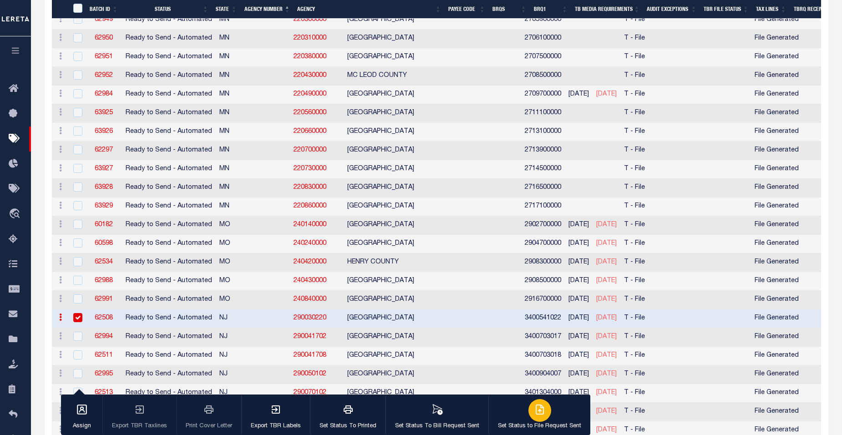
click at [542, 411] on div "button" at bounding box center [540, 410] width 23 height 23
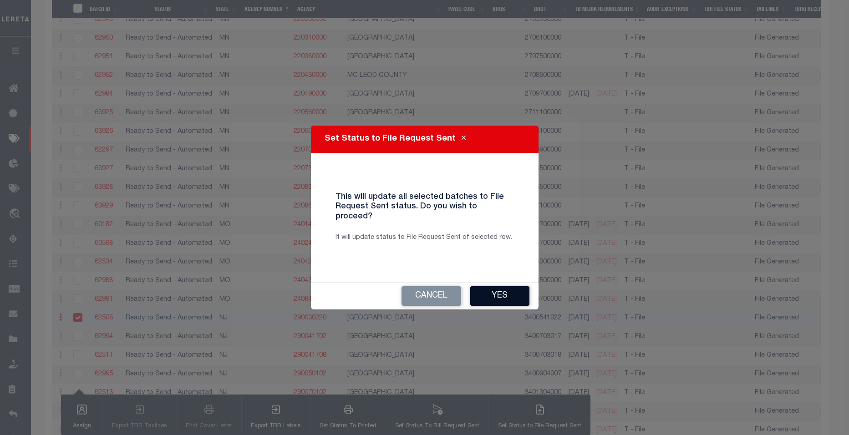
click at [511, 290] on button "Yes" at bounding box center [499, 296] width 59 height 20
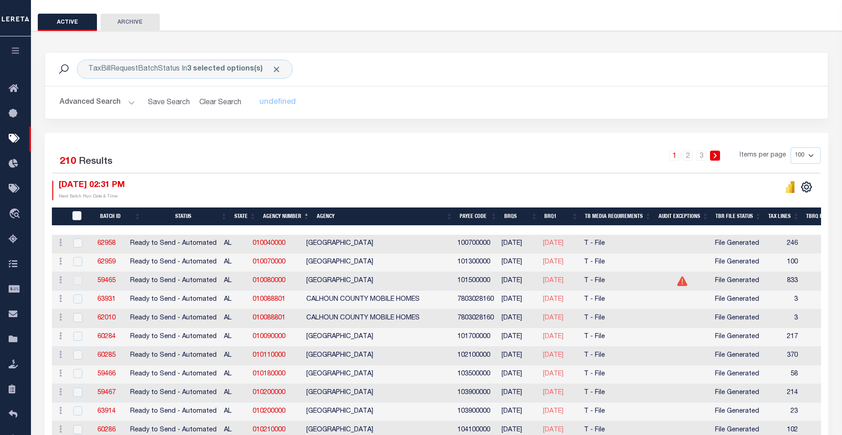
scroll to position [73, 0]
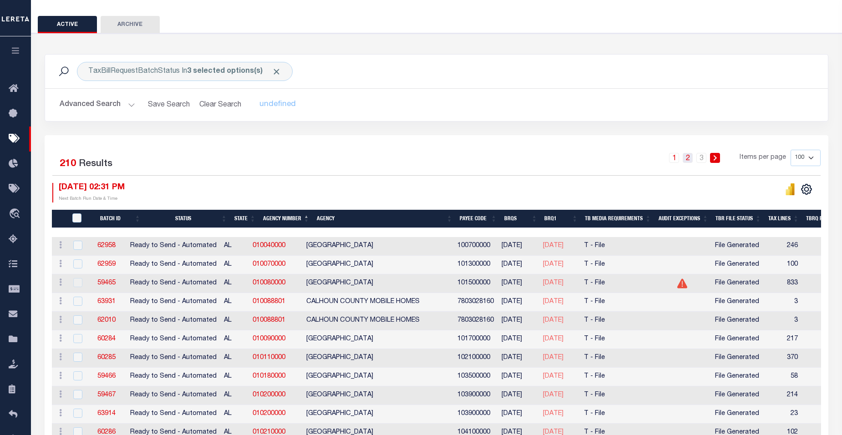
click at [690, 159] on link "2" at bounding box center [688, 158] width 10 height 10
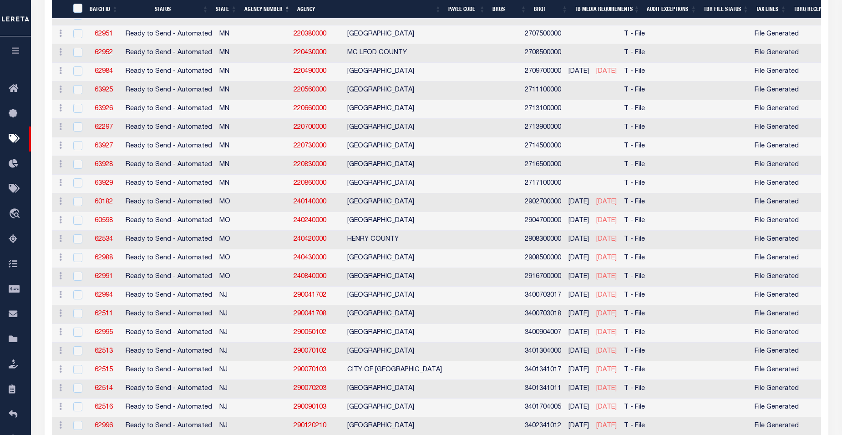
scroll to position [736, 0]
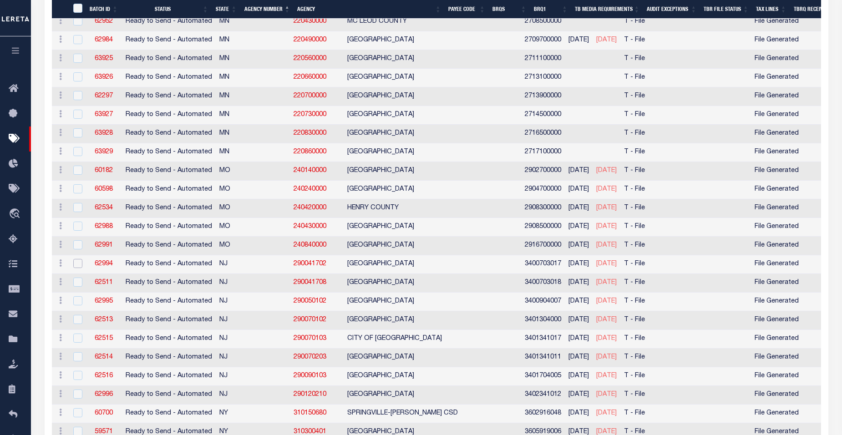
click at [77, 263] on input "checkbox" at bounding box center [77, 263] width 9 height 9
checkbox input "true"
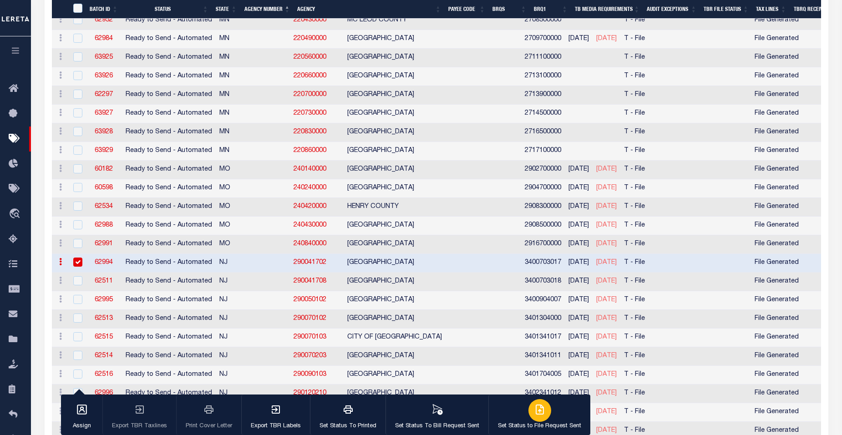
click at [539, 414] on icon "button" at bounding box center [539, 409] width 7 height 9
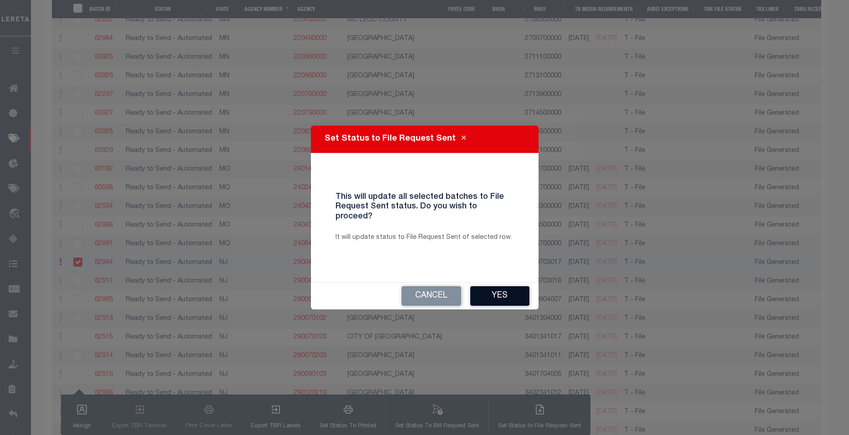
click at [506, 296] on button "Yes" at bounding box center [499, 296] width 59 height 20
